Goal: Find specific page/section: Find specific page/section

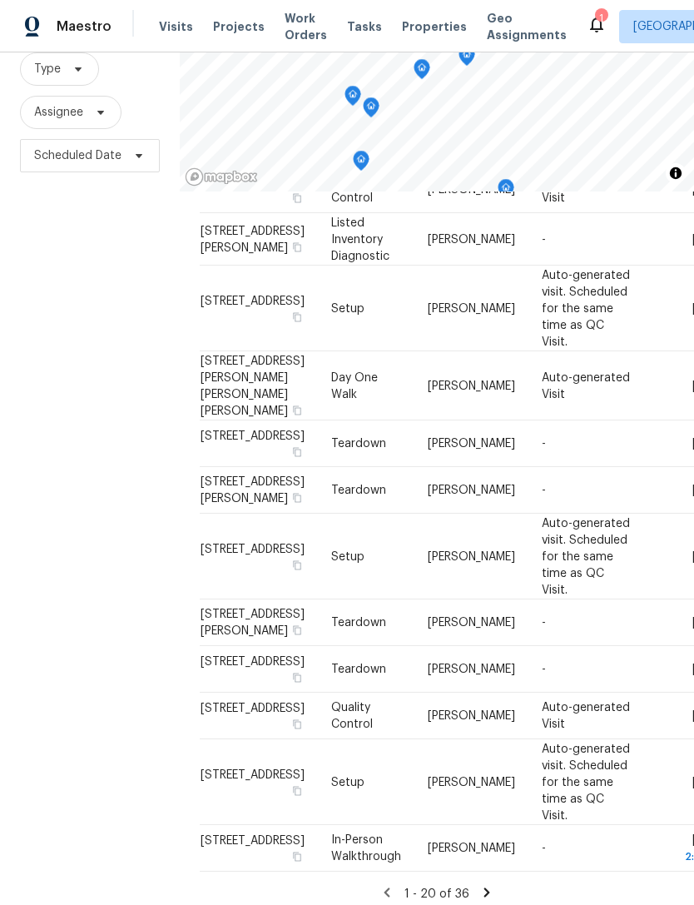
click at [233, 26] on span "Projects" at bounding box center [239, 26] width 52 height 17
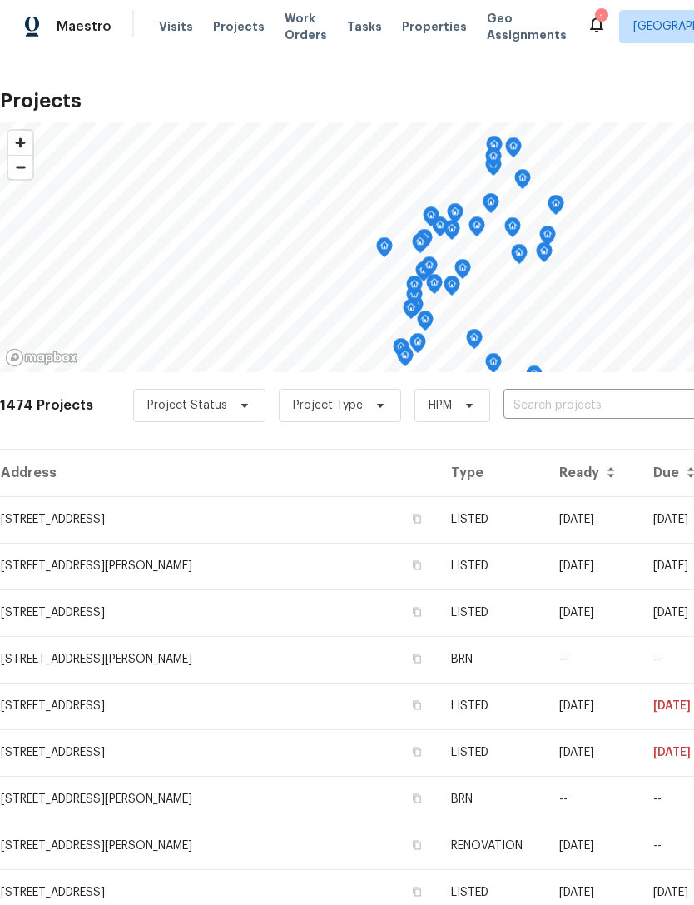
click at [417, 33] on span "Properties" at bounding box center [434, 26] width 65 height 17
click at [416, 25] on span "Properties" at bounding box center [434, 26] width 65 height 17
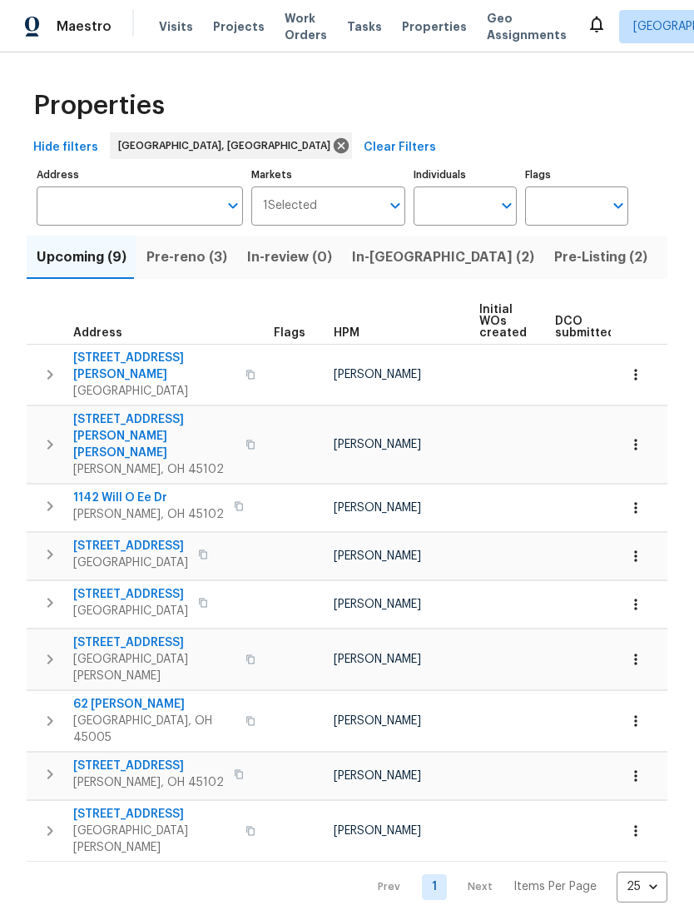
click at [231, 28] on span "Projects" at bounding box center [239, 26] width 52 height 17
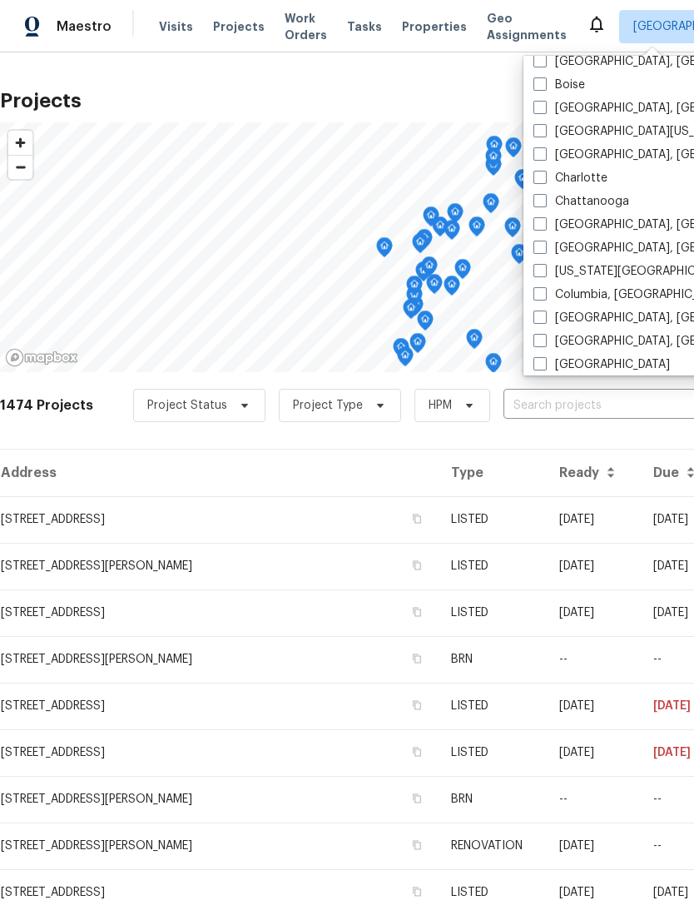
scroll to position [153, 0]
click at [603, 314] on label "Columbus, OH" at bounding box center [663, 317] width 258 height 17
click at [545, 314] on input "Columbus, OH" at bounding box center [539, 314] width 11 height 11
checkbox input "true"
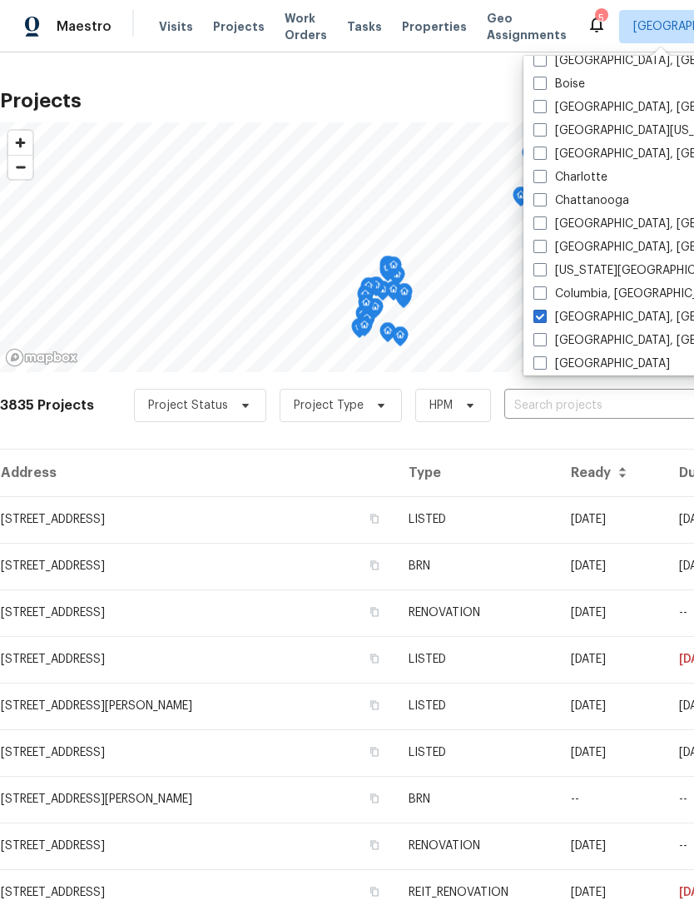
click at [436, 31] on span "Properties" at bounding box center [434, 26] width 65 height 17
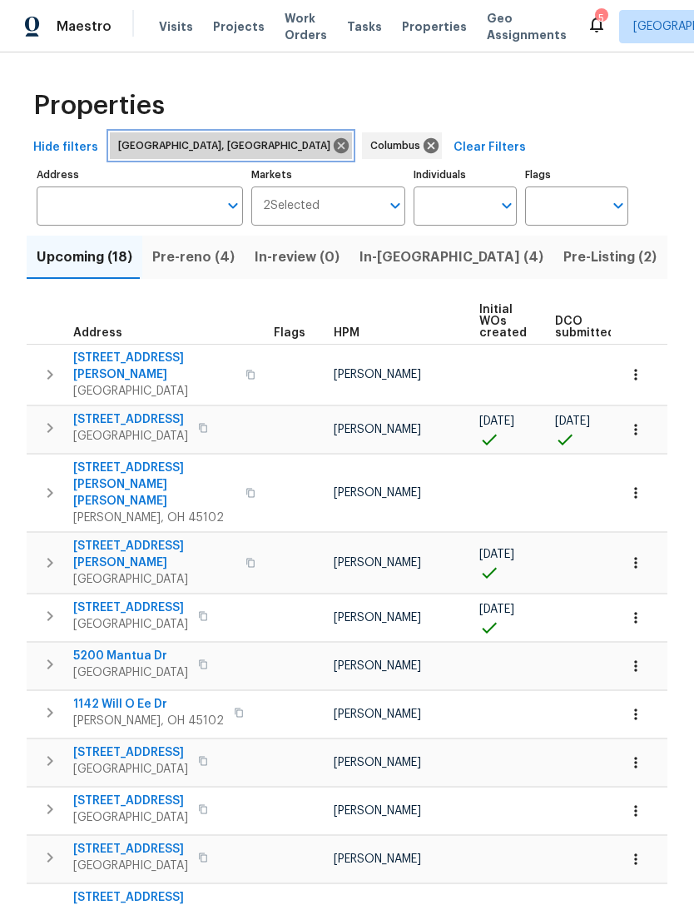
click at [334, 142] on icon at bounding box center [341, 145] width 15 height 15
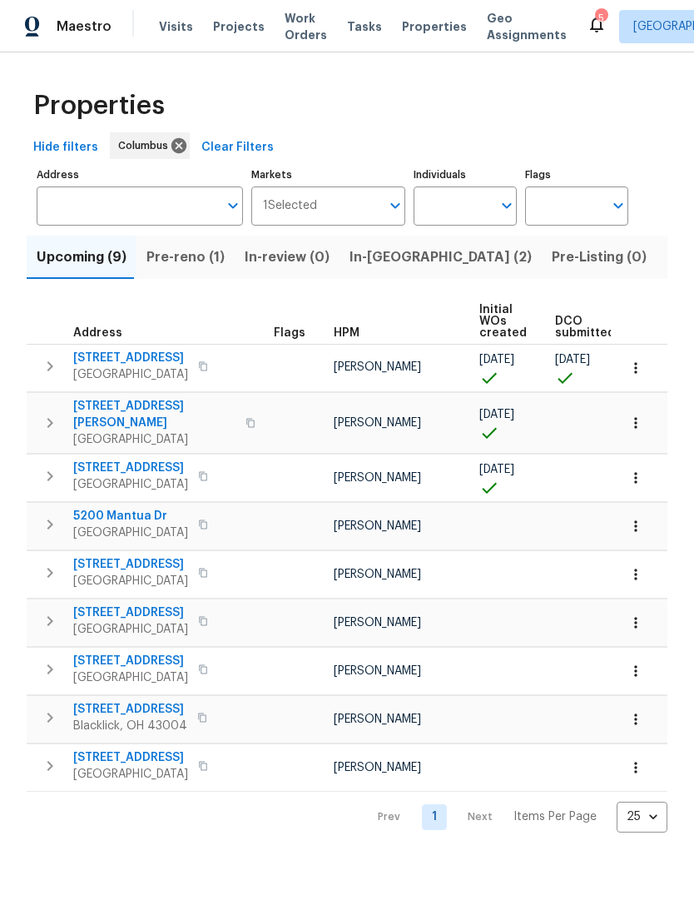
click at [243, 25] on span "Projects" at bounding box center [239, 26] width 52 height 17
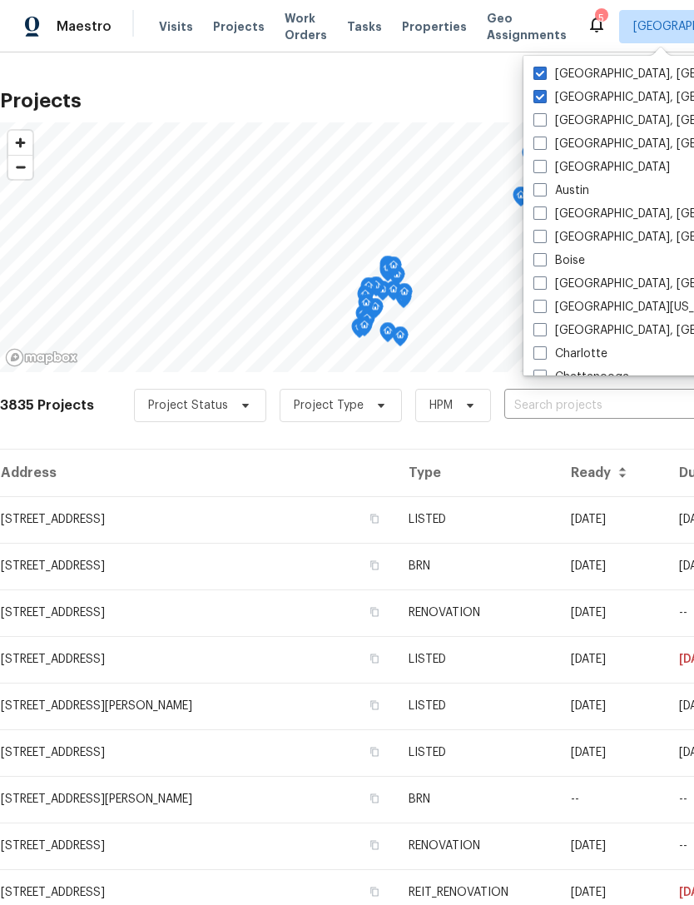
click at [619, 69] on label "Columbus, OH" at bounding box center [663, 74] width 258 height 17
click at [545, 69] on input "Columbus, OH" at bounding box center [539, 71] width 11 height 11
checkbox input "false"
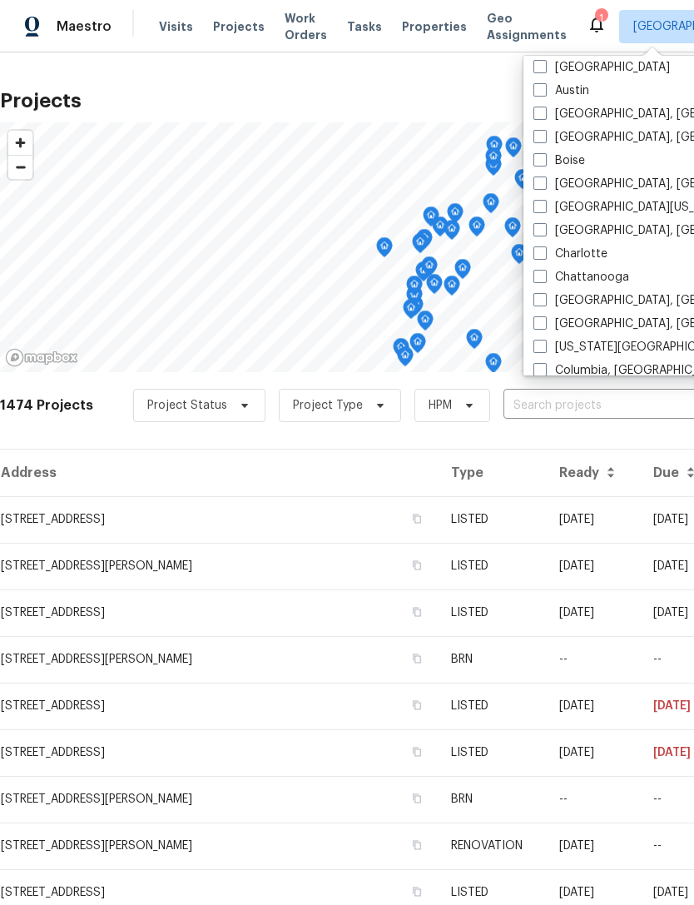
scroll to position [102, 0]
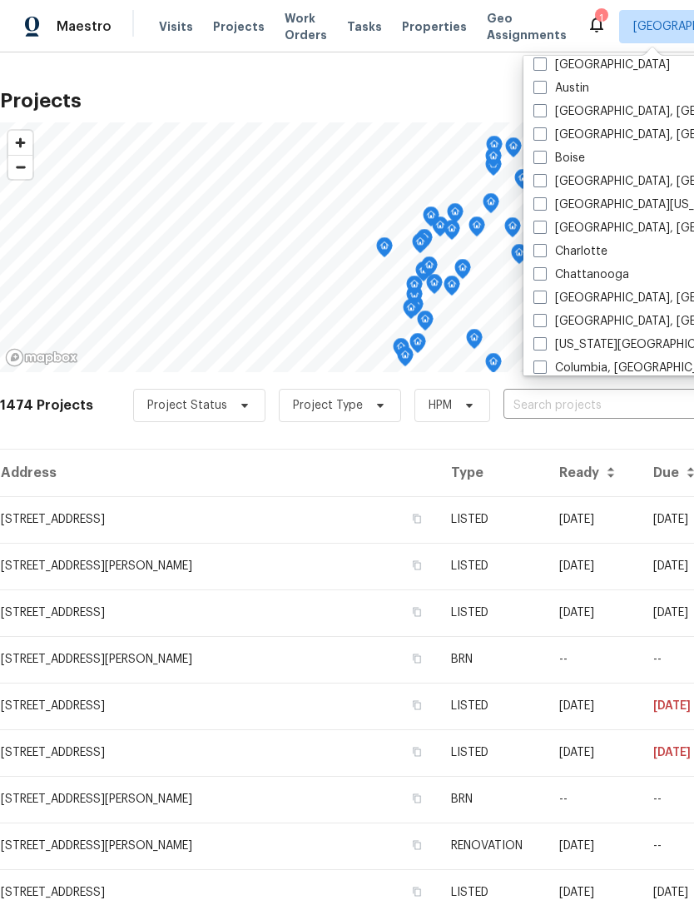
click at [611, 320] on label "Cleveland, OH" at bounding box center [663, 321] width 258 height 17
click at [545, 320] on input "Cleveland, OH" at bounding box center [539, 318] width 11 height 11
checkbox input "true"
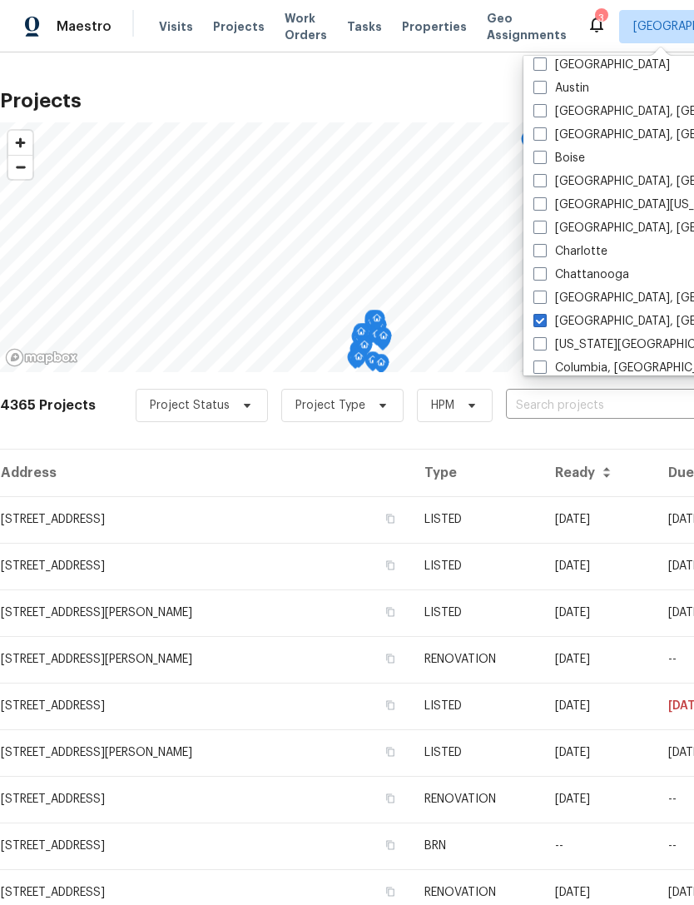
click at [407, 28] on span "Properties" at bounding box center [434, 26] width 65 height 17
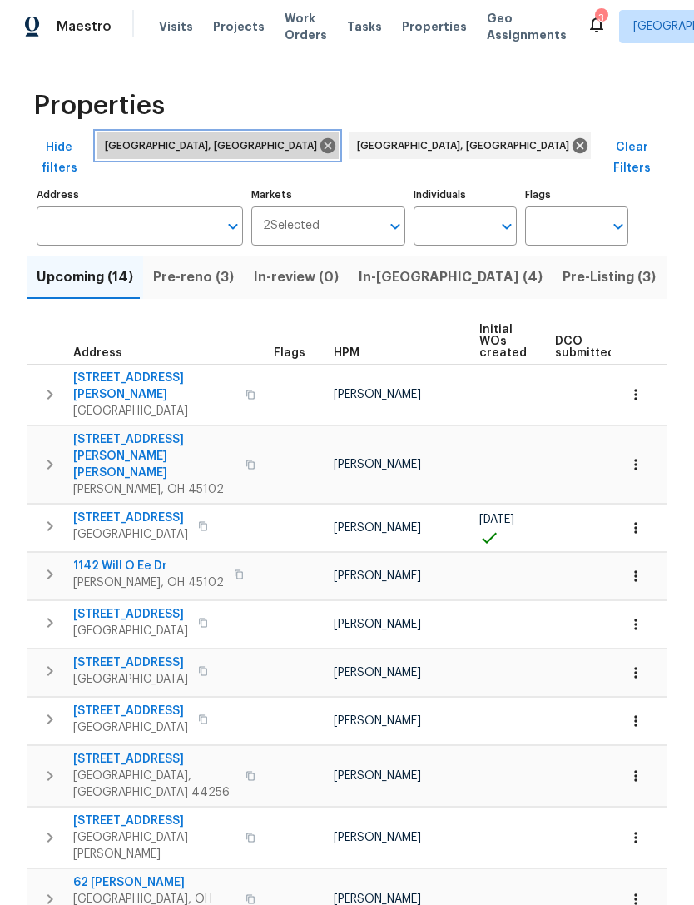
click at [321, 139] on icon at bounding box center [328, 145] width 15 height 15
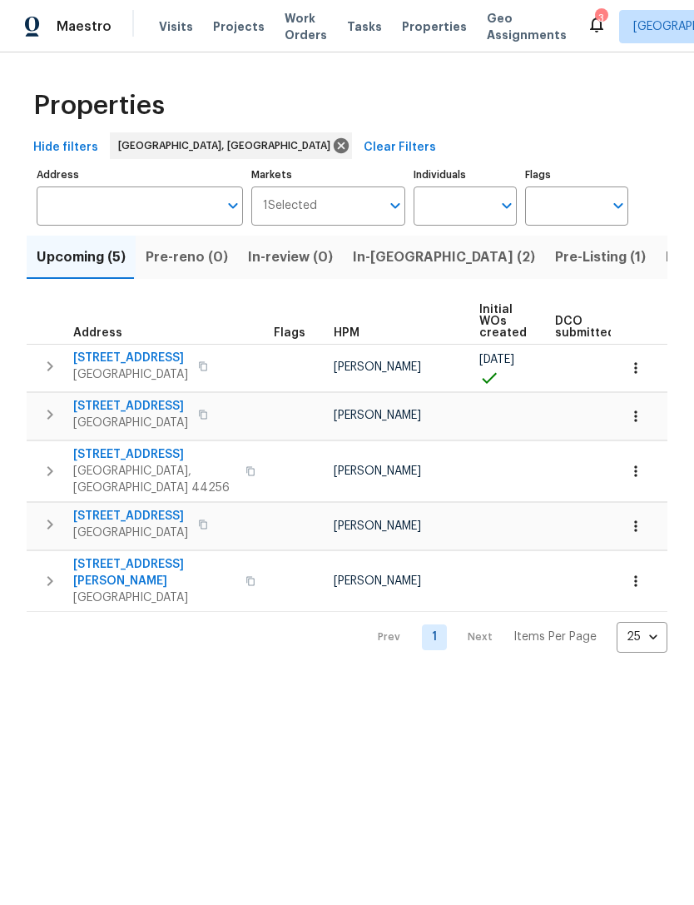
click at [252, 29] on span "Projects" at bounding box center [239, 26] width 52 height 17
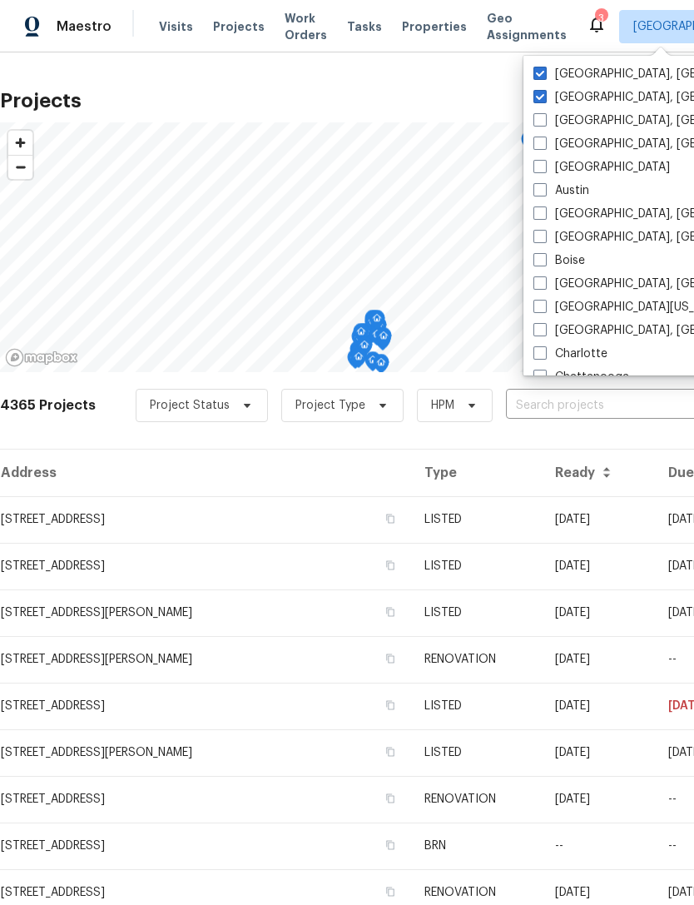
click at [604, 67] on label "Cleveland, OH" at bounding box center [663, 74] width 258 height 17
click at [545, 67] on input "Cleveland, OH" at bounding box center [539, 71] width 11 height 11
checkbox input "false"
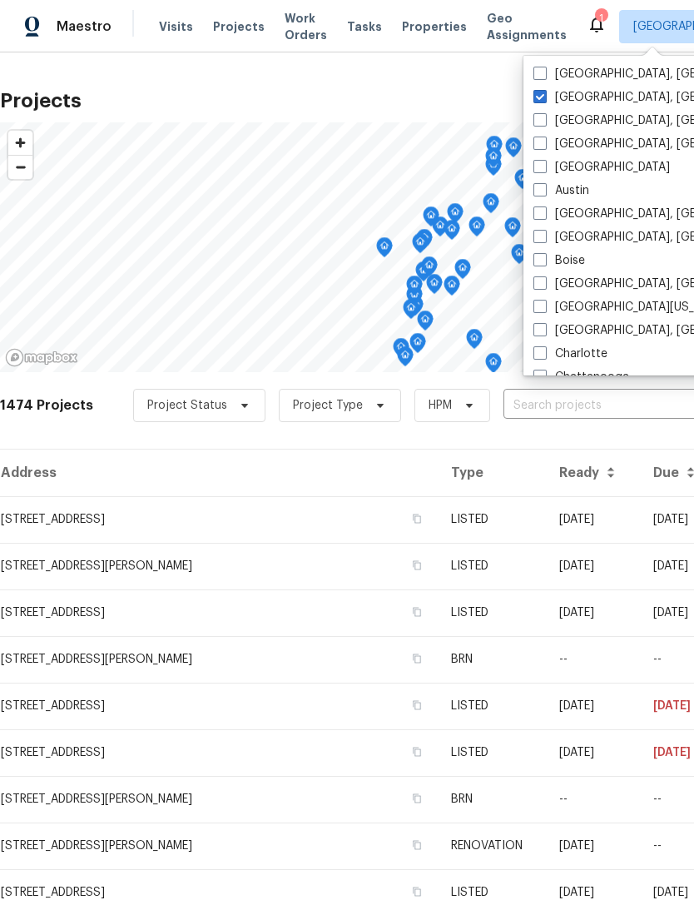
click at [461, 71] on div "Projects © Mapbox © OpenStreetMap Improve this map 1474 Projects Project Status…" at bounding box center [347, 478] width 694 height 853
